Goal: Obtain resource: Download file/media

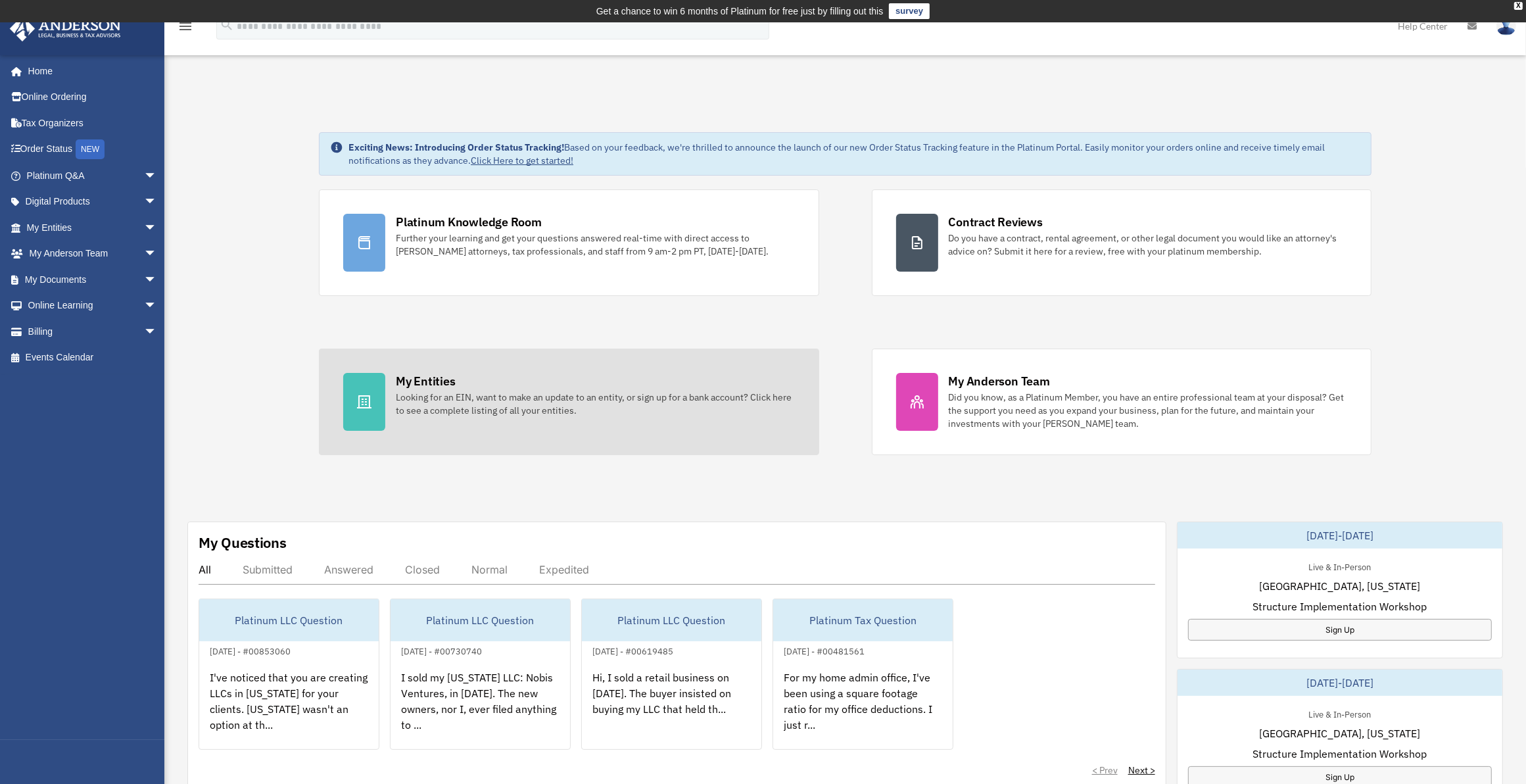
click at [514, 394] on div "Looking for an EIN, want to make an update to an entity, or sign up for a bank …" at bounding box center [595, 403] width 399 height 27
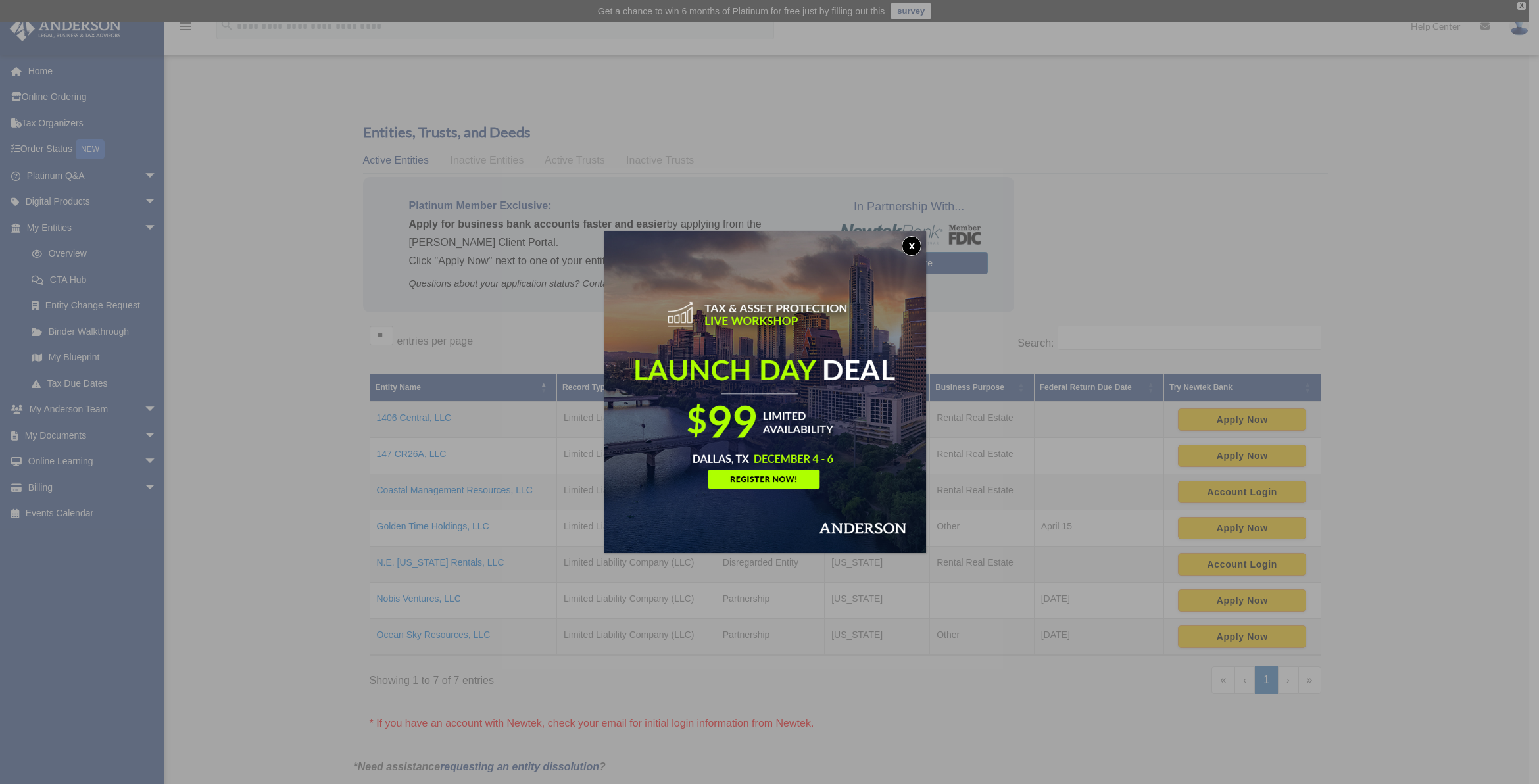
click at [917, 245] on button "x" at bounding box center [911, 245] width 20 height 20
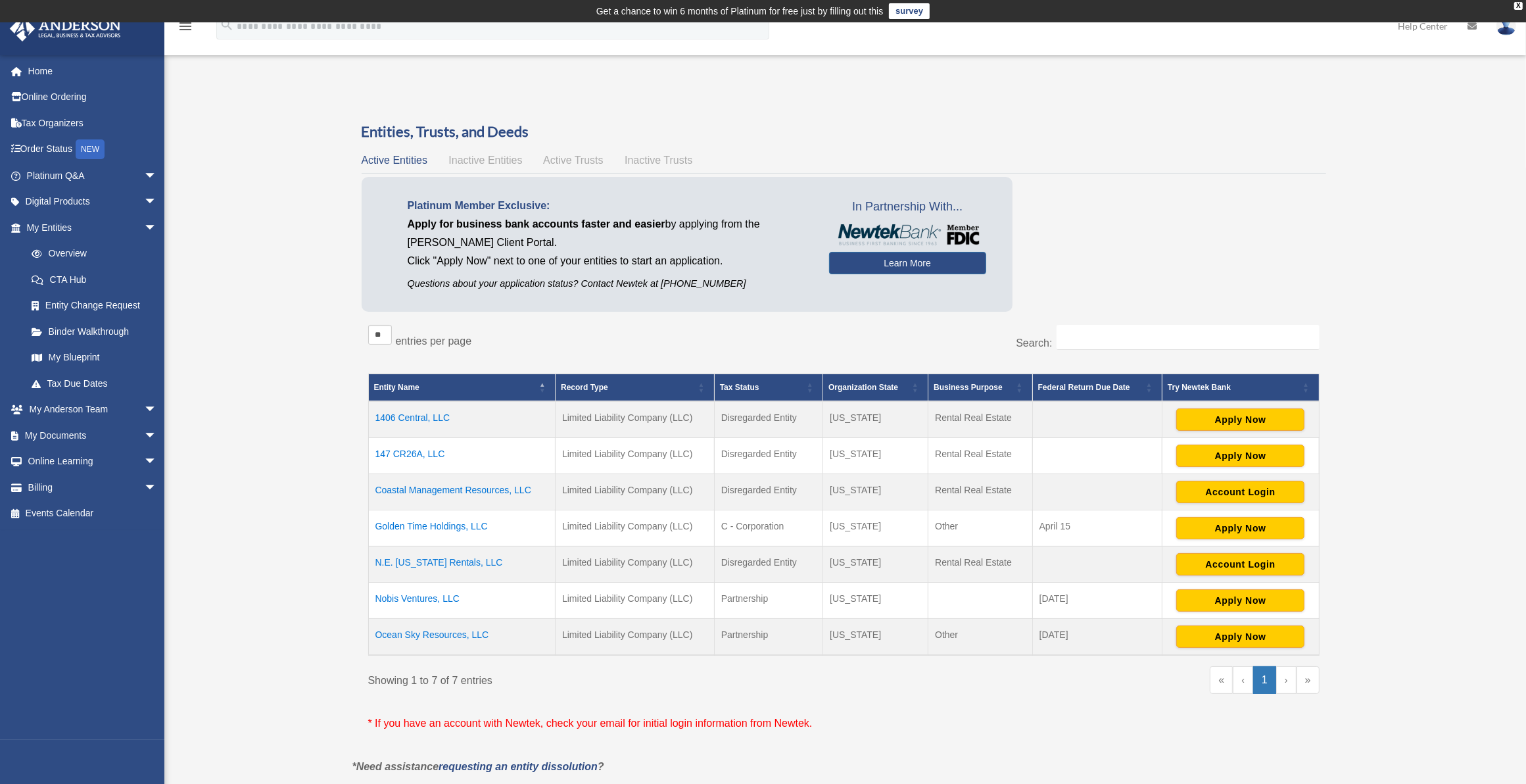
click at [396, 449] on td "147 CR26A, LLC" at bounding box center [462, 455] width 188 height 36
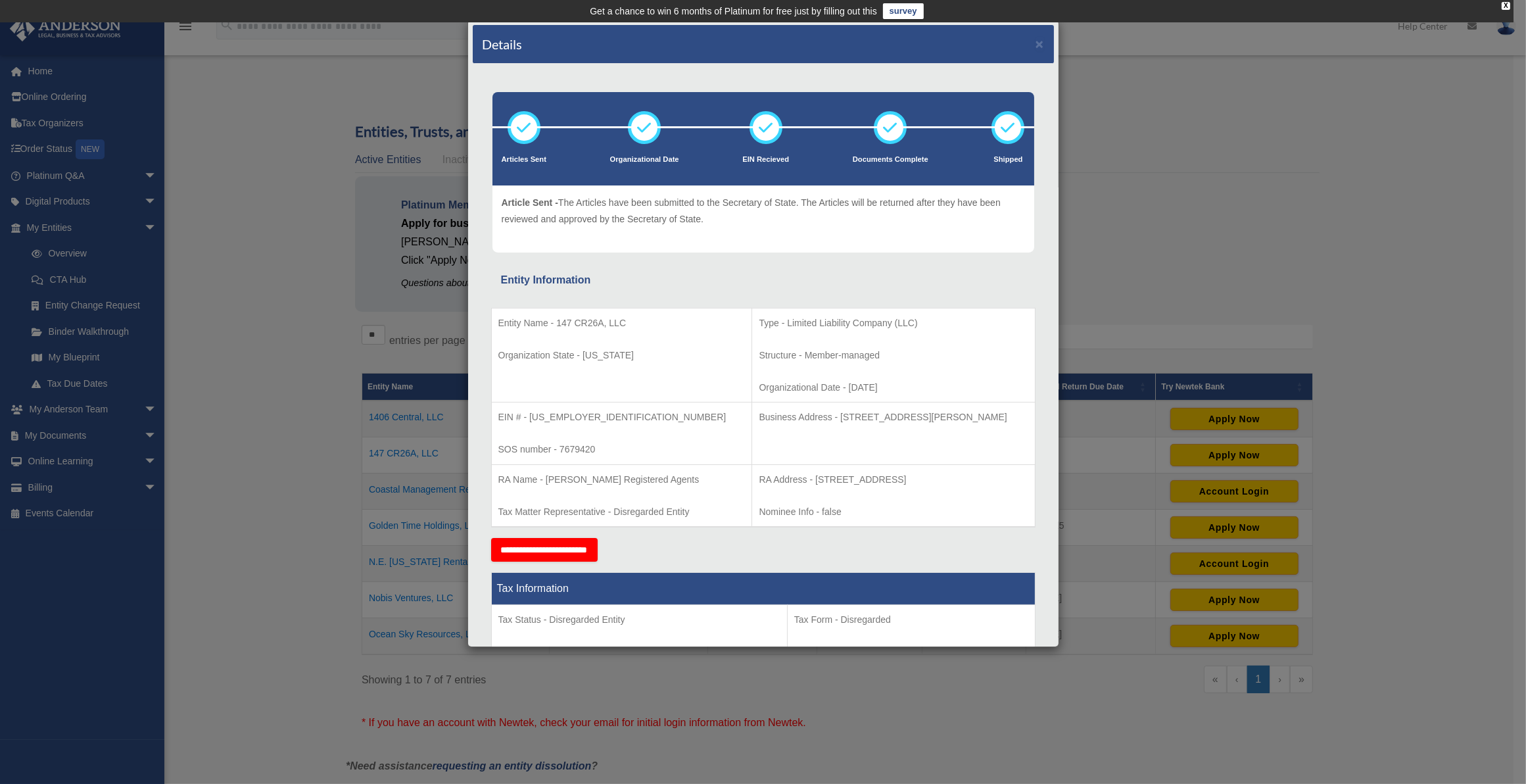
drag, startPoint x: 767, startPoint y: 479, endPoint x: 974, endPoint y: 481, distance: 207.0
click at [974, 481] on p "RA Address - 7014 13th Avenue, Suite 210, Brooklyn NY 11228" at bounding box center [893, 479] width 269 height 16
copy p "7014 13th Avenue, Suite 210, Brooklyn NY 11228"
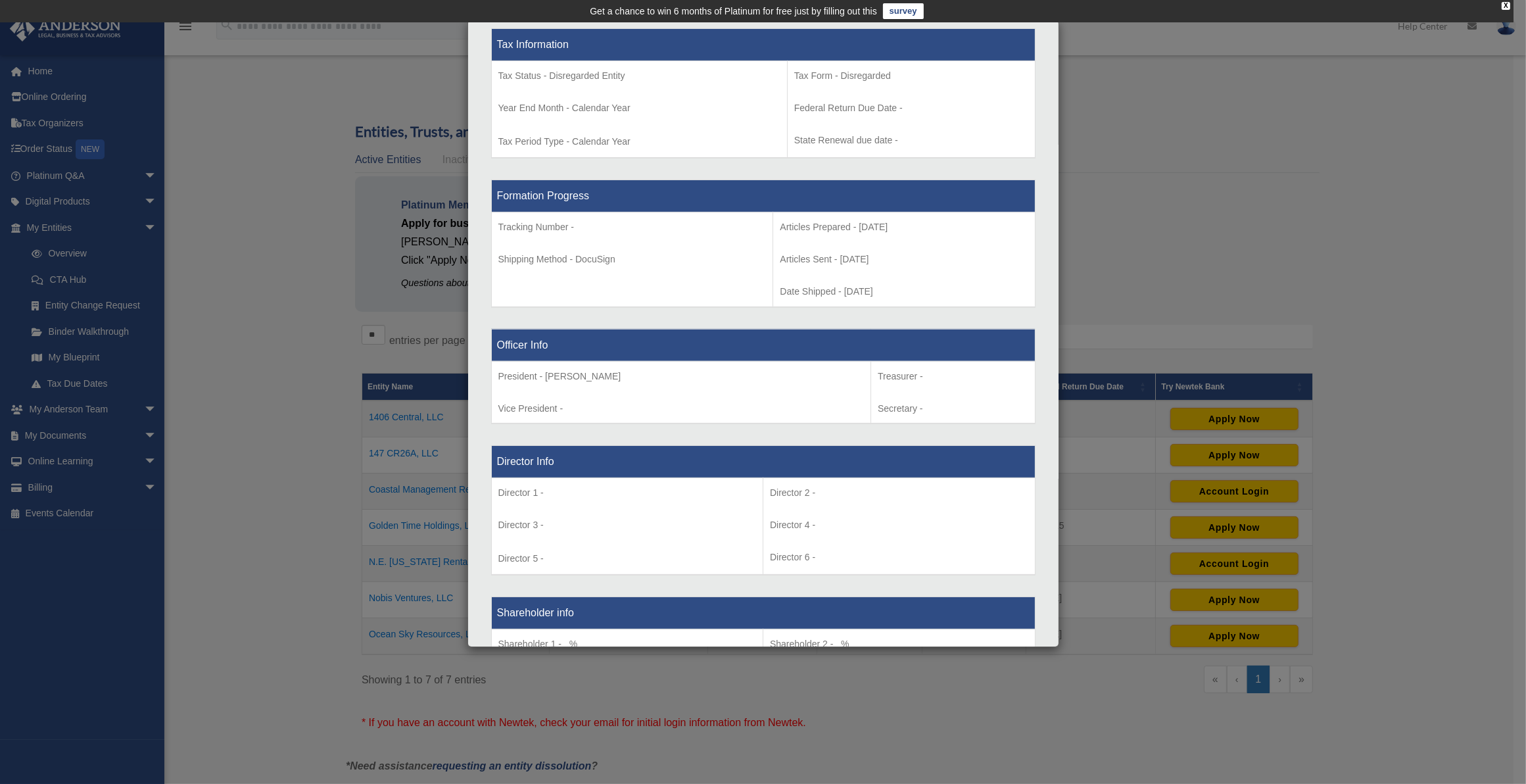
scroll to position [925, 0]
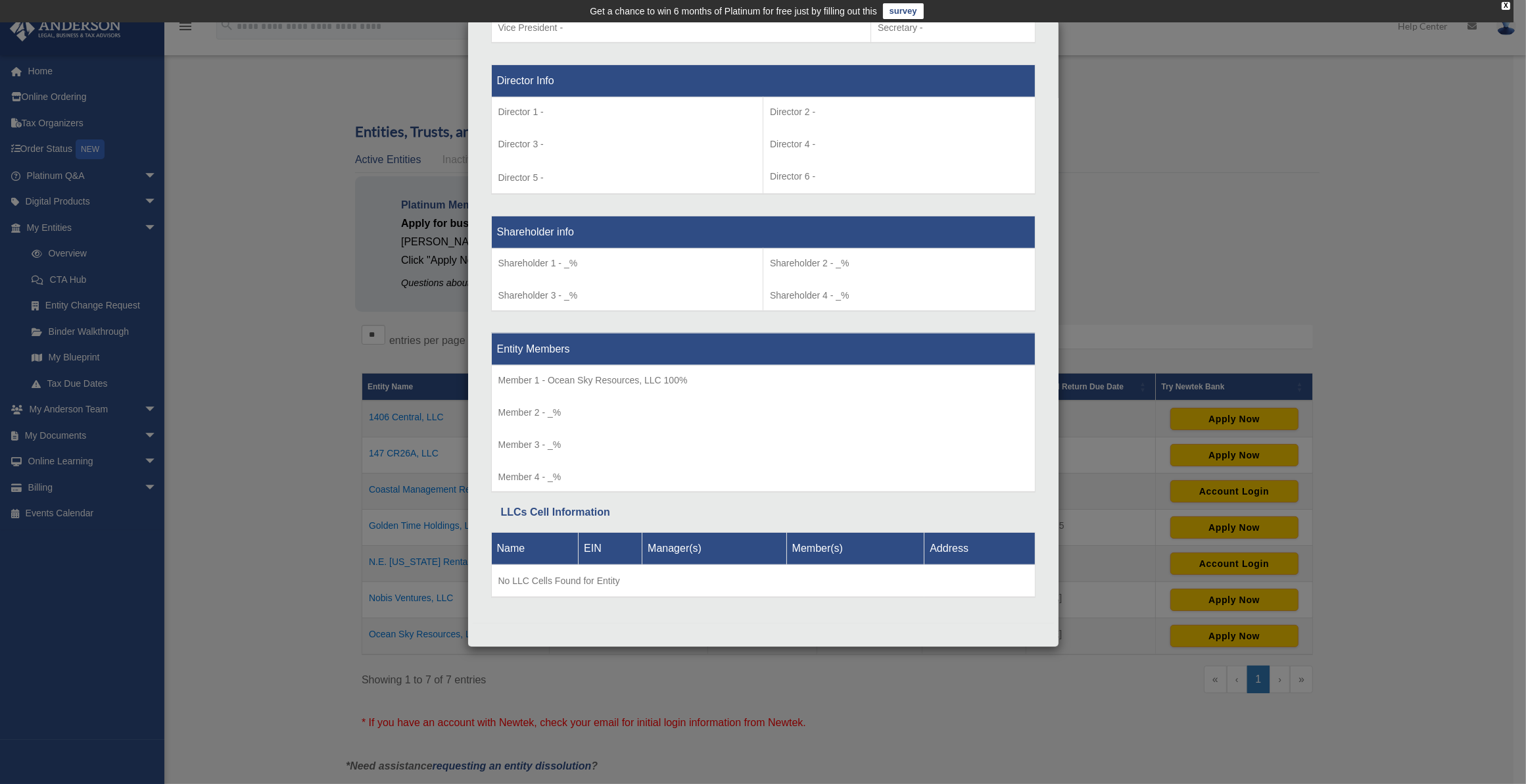
click at [1325, 118] on div "Details × Articles Sent Organizational Date" at bounding box center [763, 392] width 1526 height 784
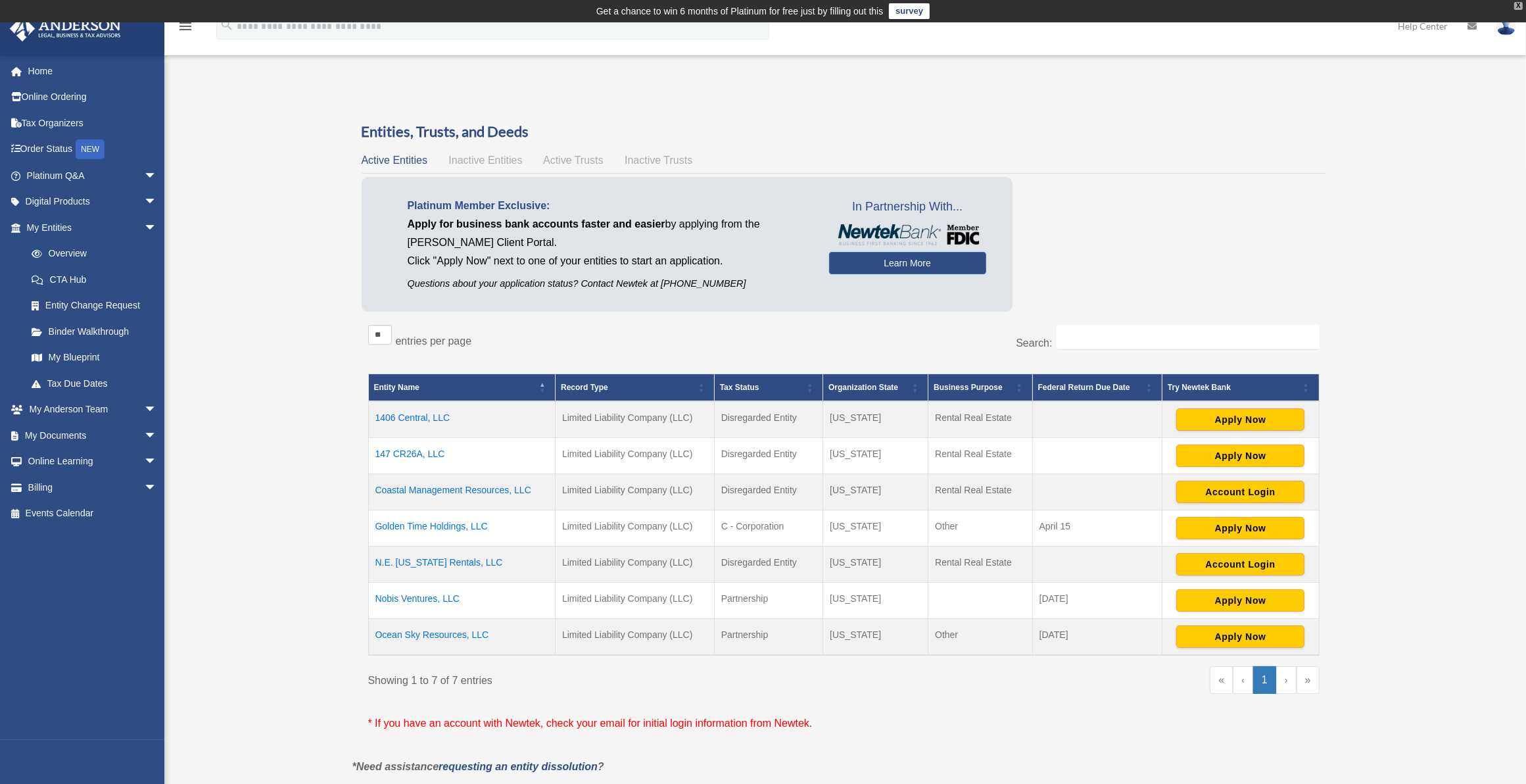
click at [1523, 5] on div "X" at bounding box center [1519, 6] width 9 height 8
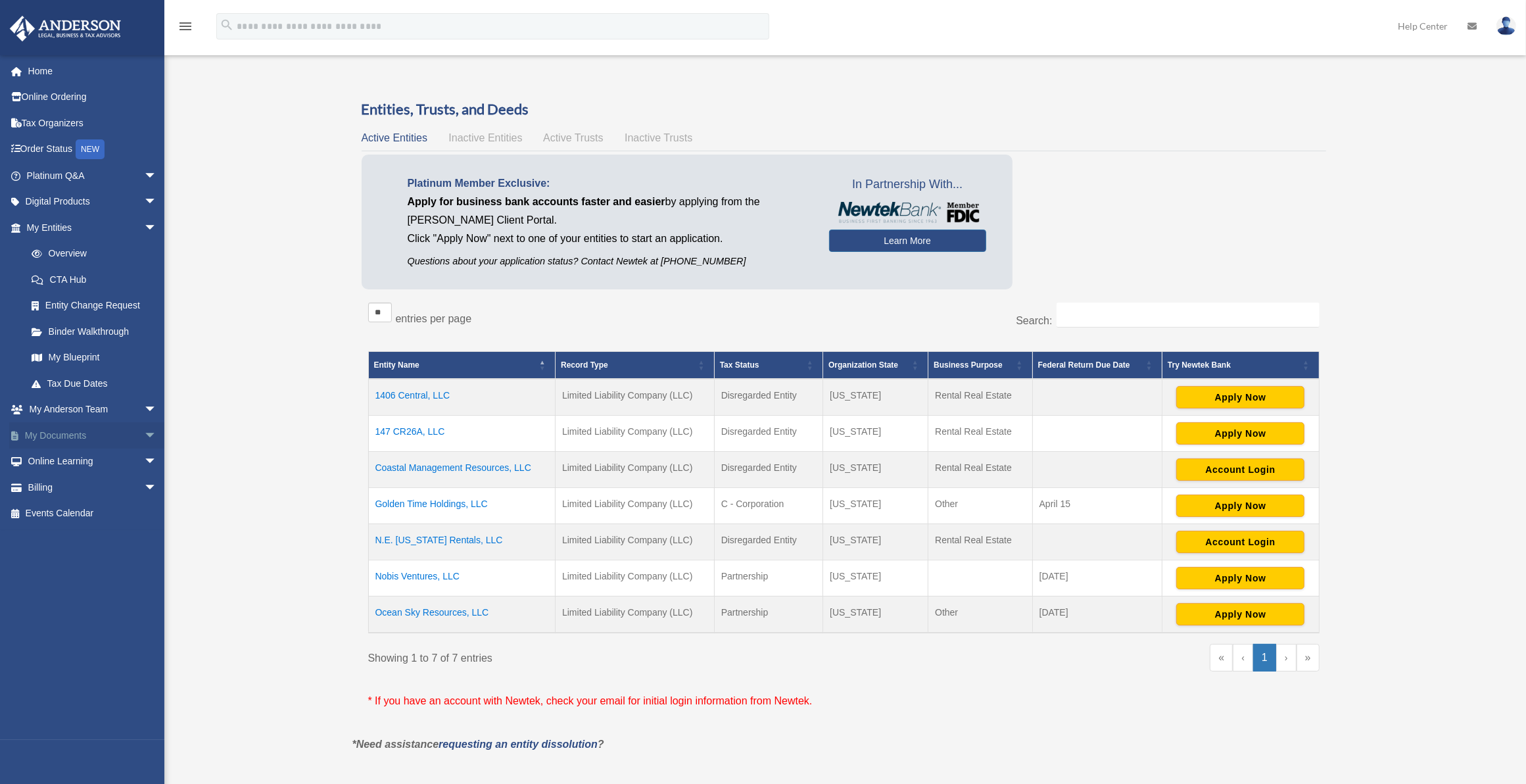
click at [75, 431] on link "My Documents arrow_drop_down" at bounding box center [93, 435] width 168 height 27
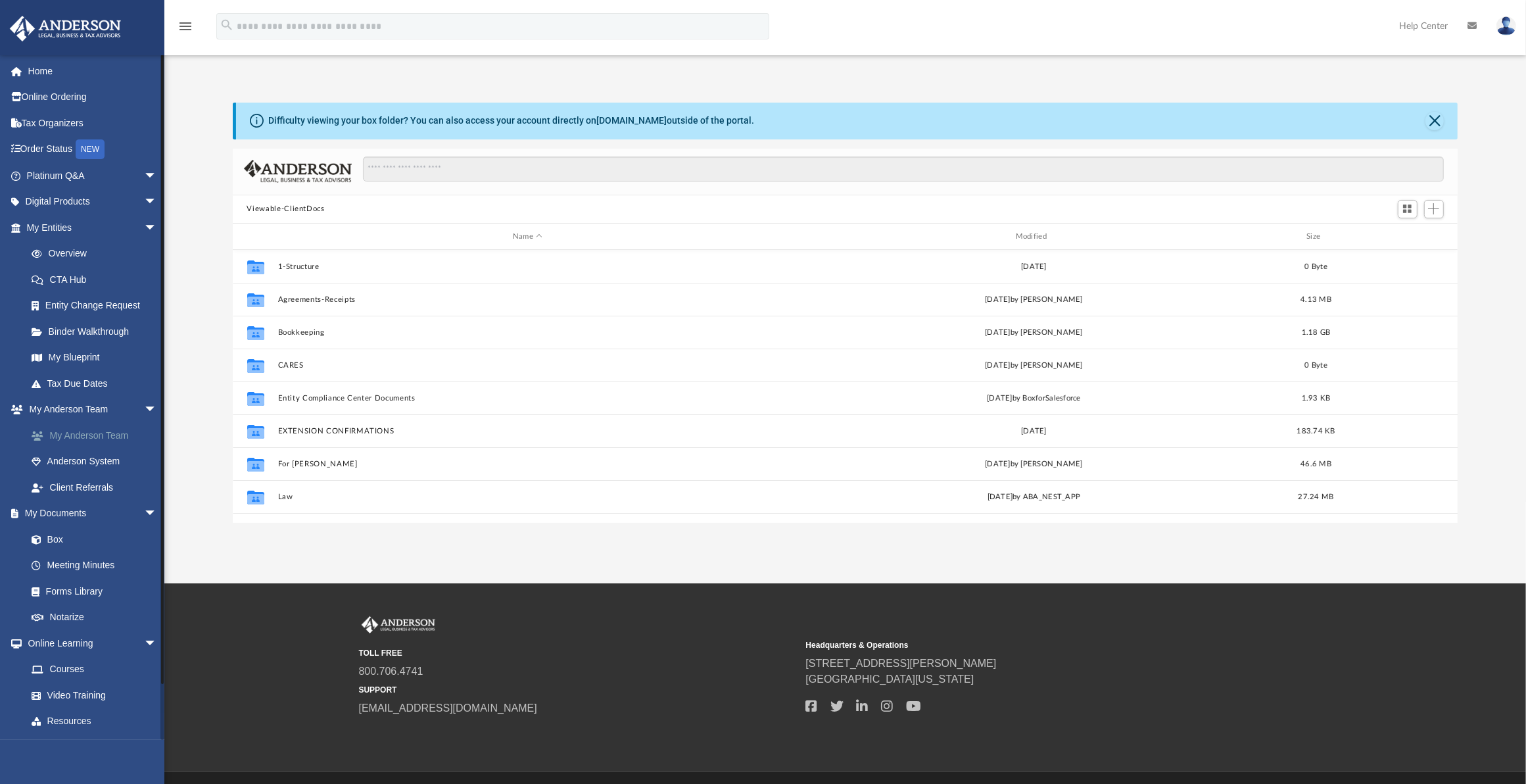
scroll to position [286, 1214]
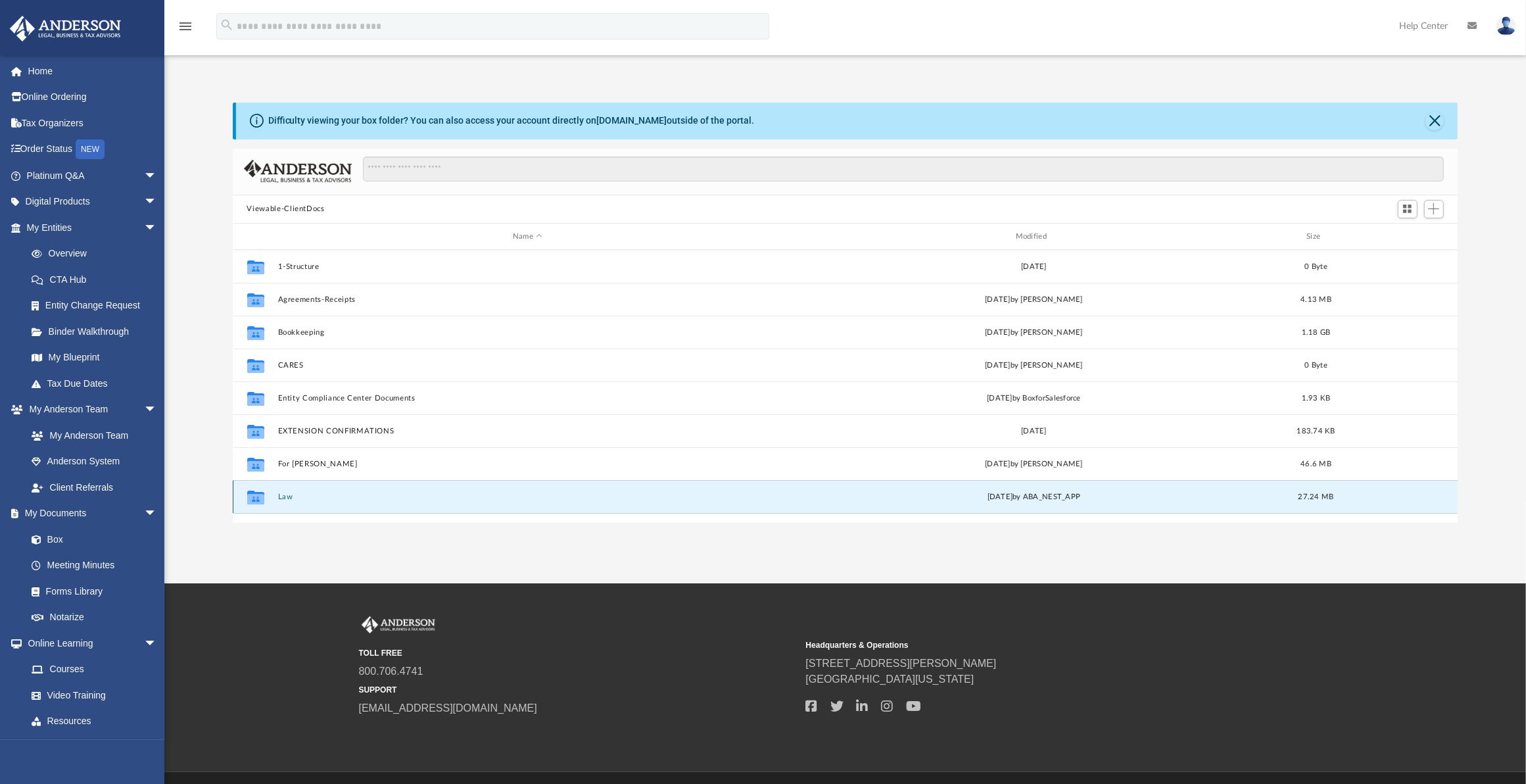
click at [284, 494] on button "Law" at bounding box center [528, 496] width 501 height 9
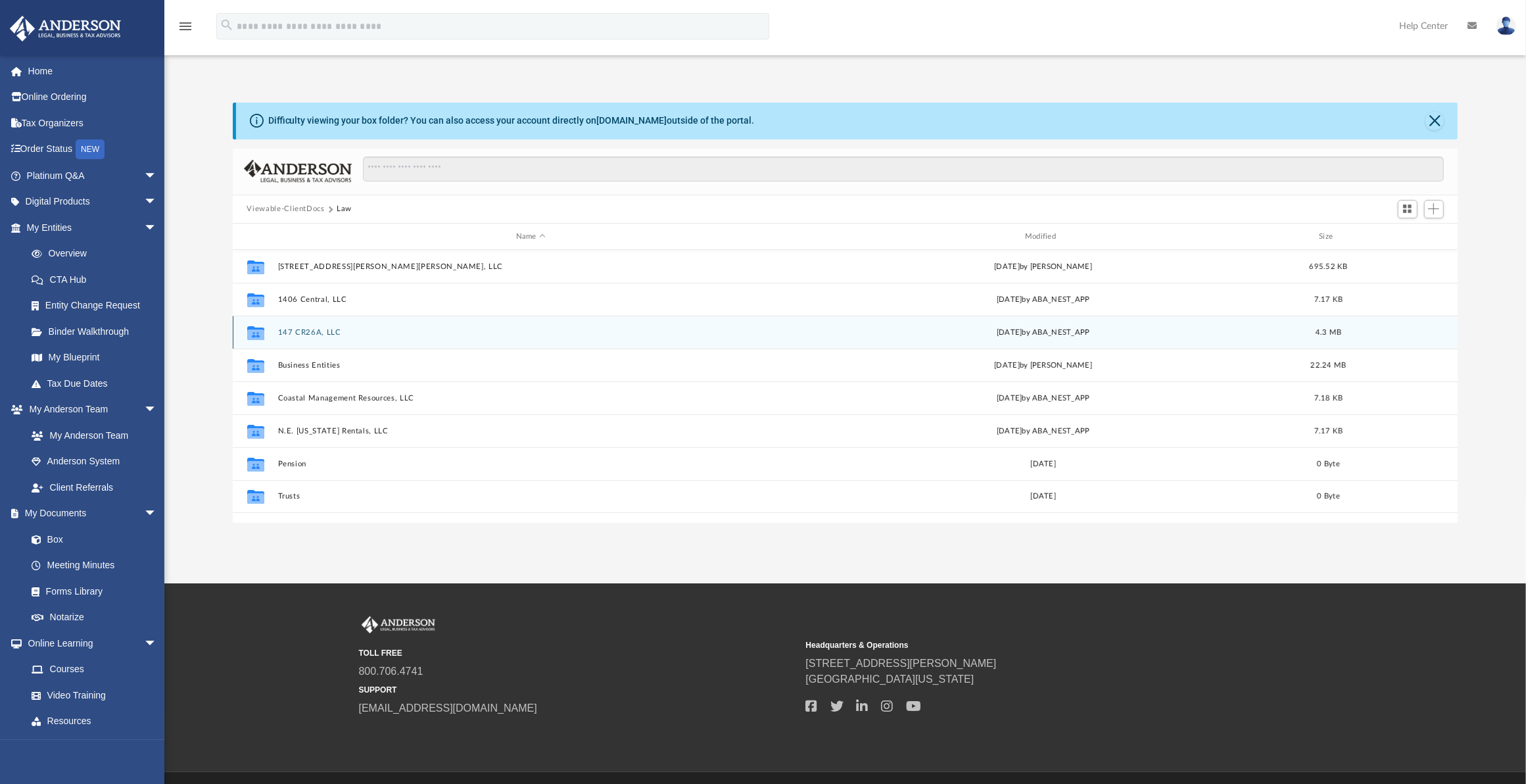
click at [316, 329] on button "147 CR26A, LLC" at bounding box center [530, 333] width 507 height 9
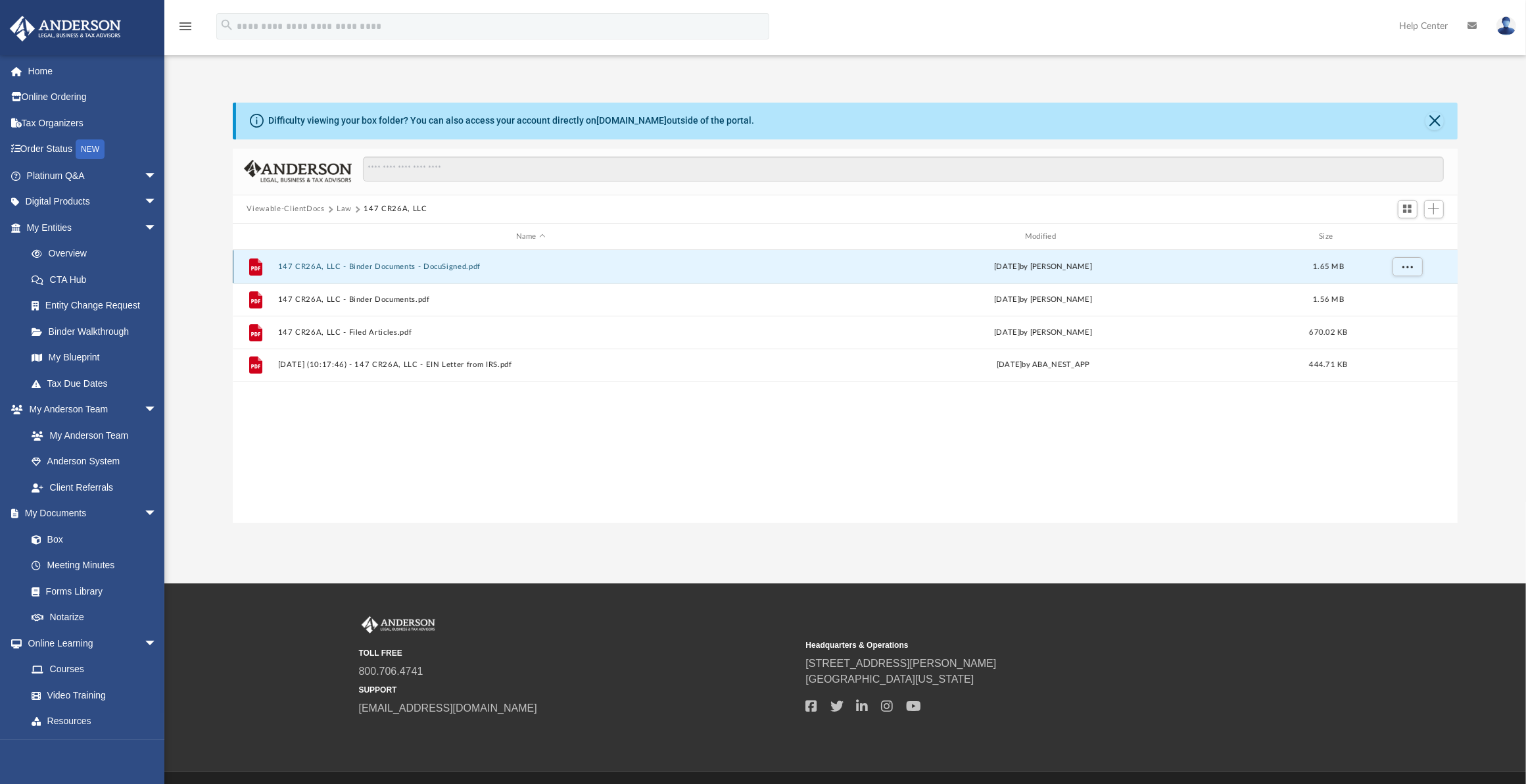
click at [335, 264] on button "147 CR26A, LLC - Binder Documents - DocuSigned.pdf" at bounding box center [530, 267] width 507 height 9
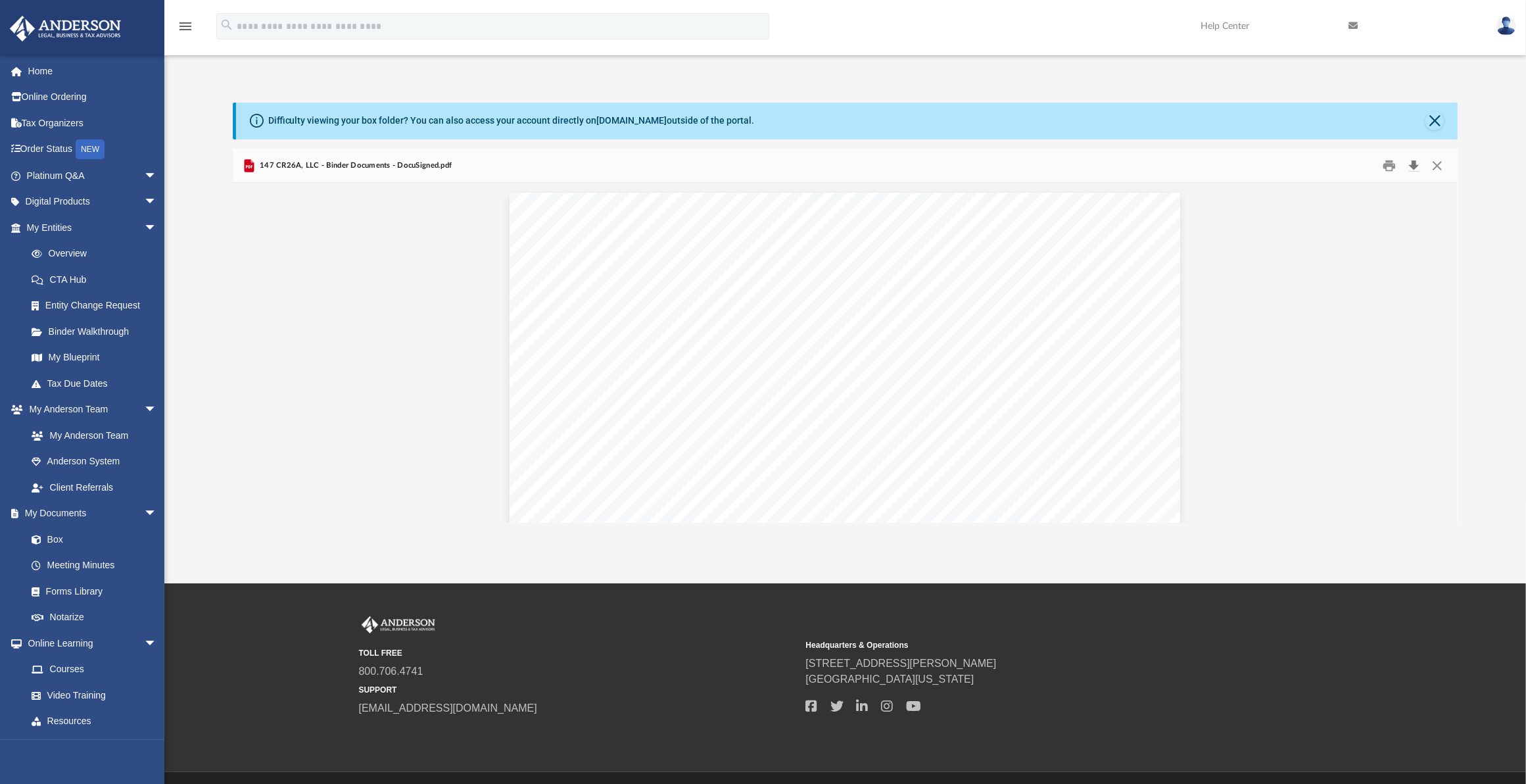
click at [1418, 165] on button "Download" at bounding box center [1414, 165] width 24 height 20
